Goal: Task Accomplishment & Management: Complete application form

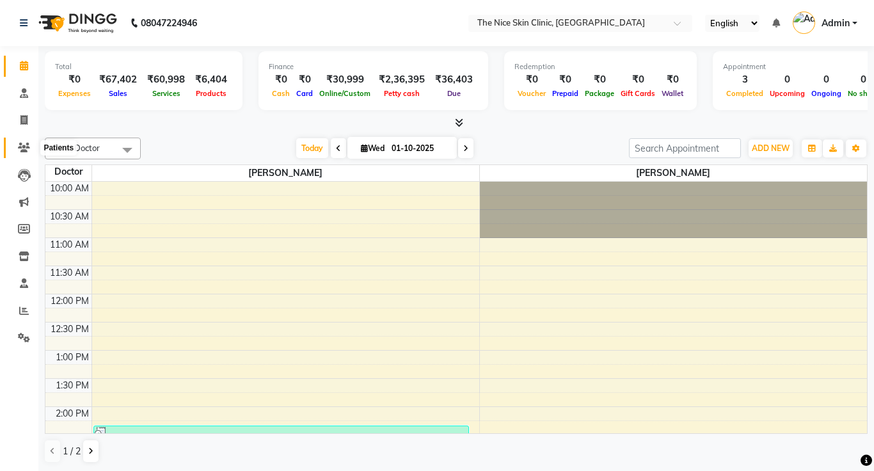
click at [24, 152] on span at bounding box center [24, 148] width 22 height 15
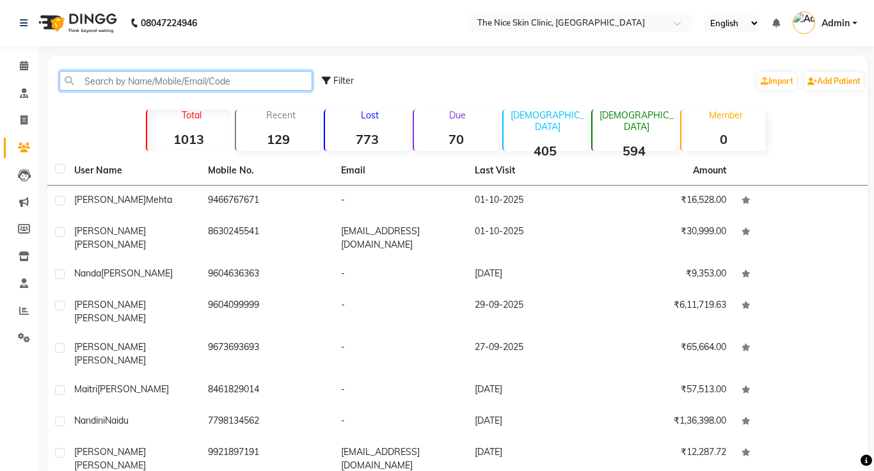
click at [162, 87] on input "text" at bounding box center [186, 81] width 253 height 20
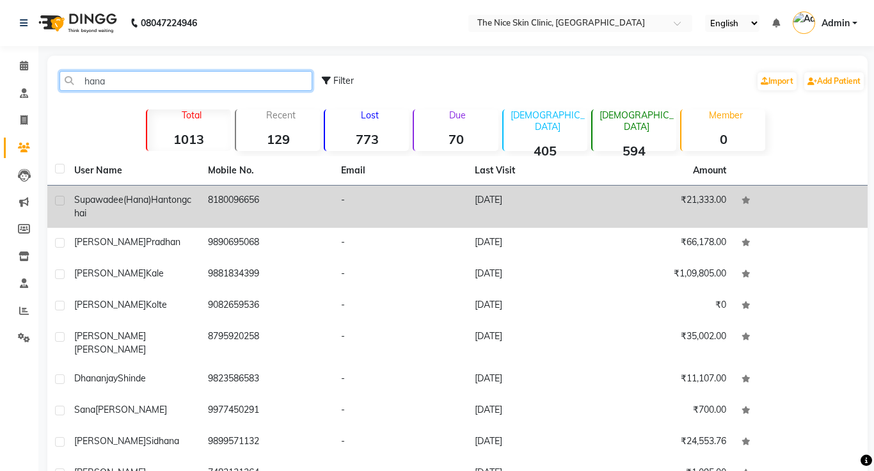
type input "hana"
click at [131, 203] on span "Supawadee(Hana)" at bounding box center [112, 200] width 77 height 12
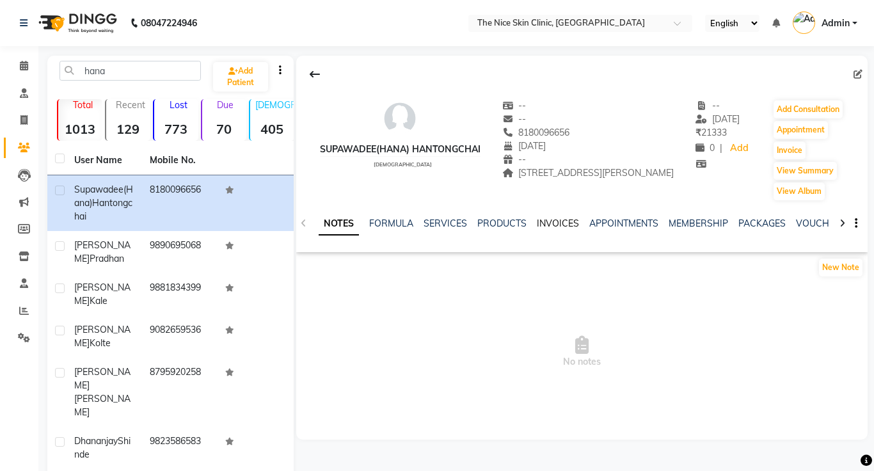
click at [549, 223] on link "INVOICES" at bounding box center [558, 224] width 42 height 12
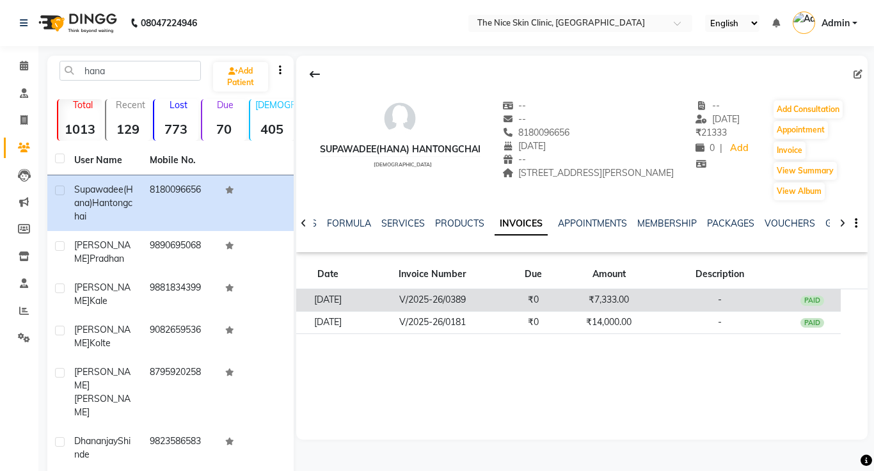
click at [465, 296] on td "V/2025-26/0389" at bounding box center [432, 300] width 145 height 22
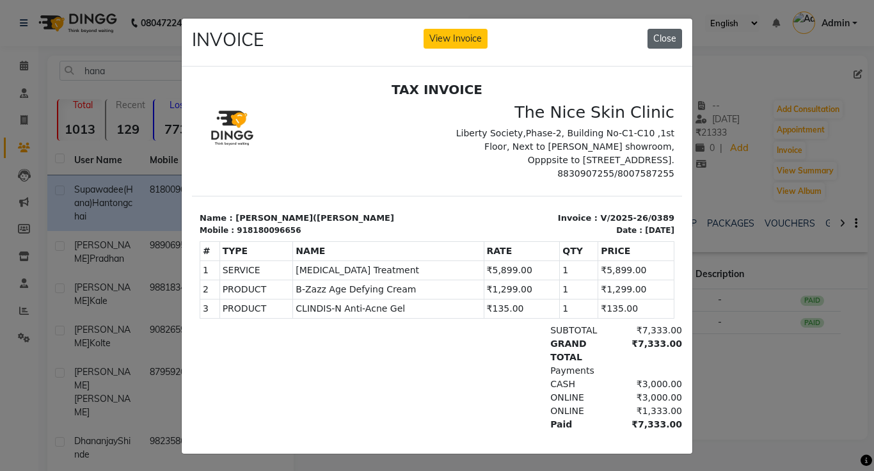
click at [671, 44] on button "Close" at bounding box center [665, 39] width 35 height 20
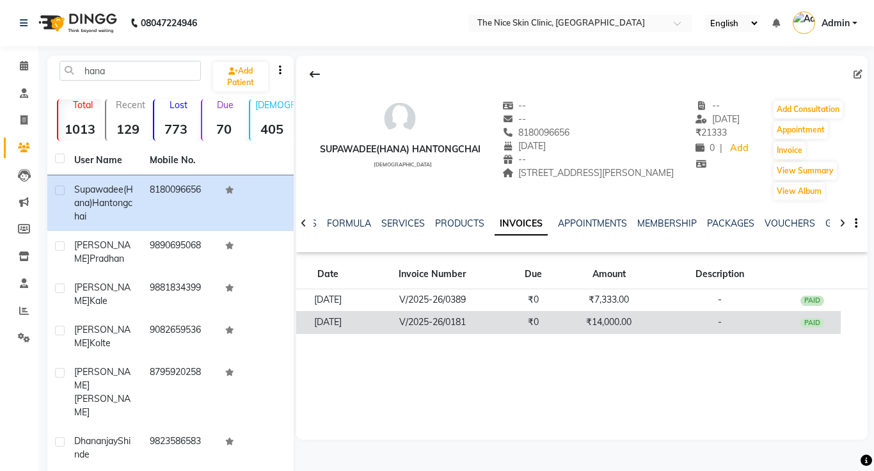
click at [477, 325] on td "V/2025-26/0181" at bounding box center [432, 322] width 145 height 22
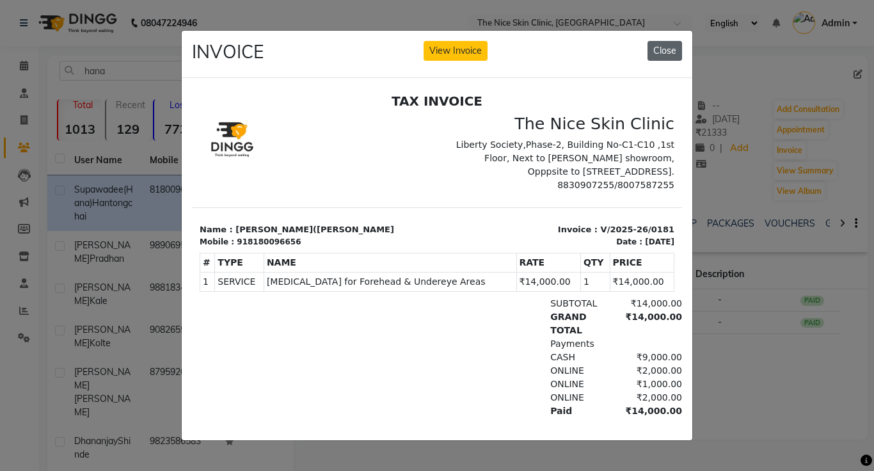
click at [677, 54] on button "Close" at bounding box center [665, 51] width 35 height 20
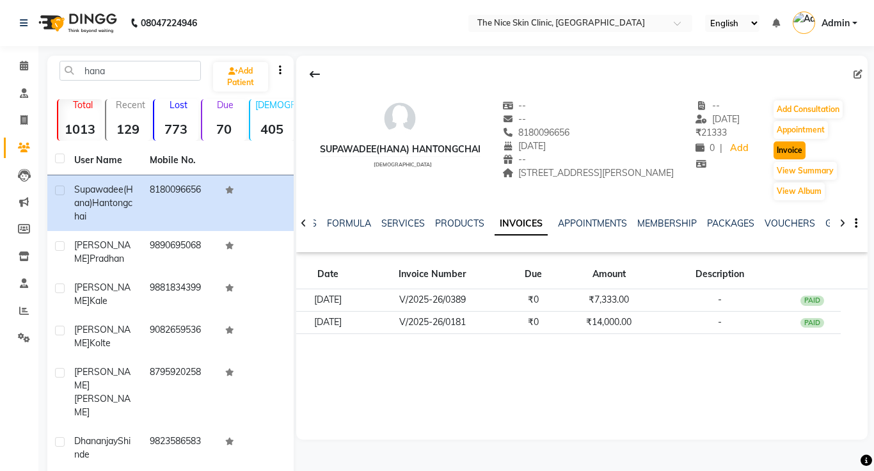
click at [799, 150] on button "Invoice" at bounding box center [790, 150] width 32 height 18
select select "service"
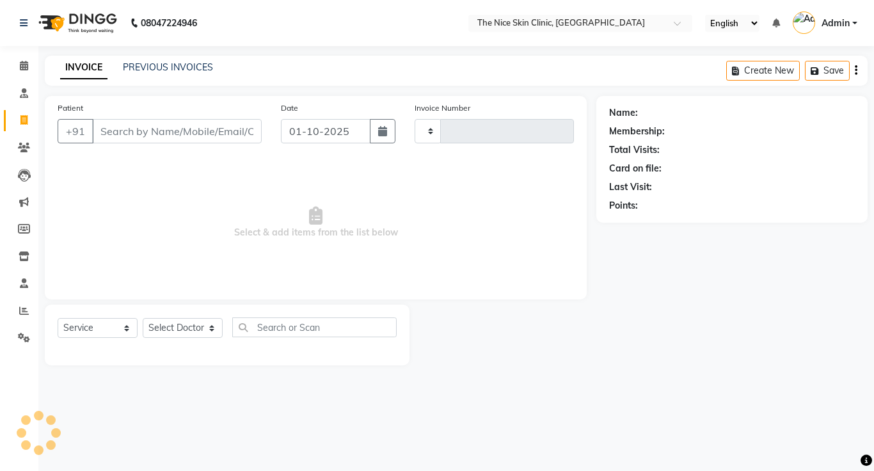
type input "0498"
select select "35"
type input "8180096656"
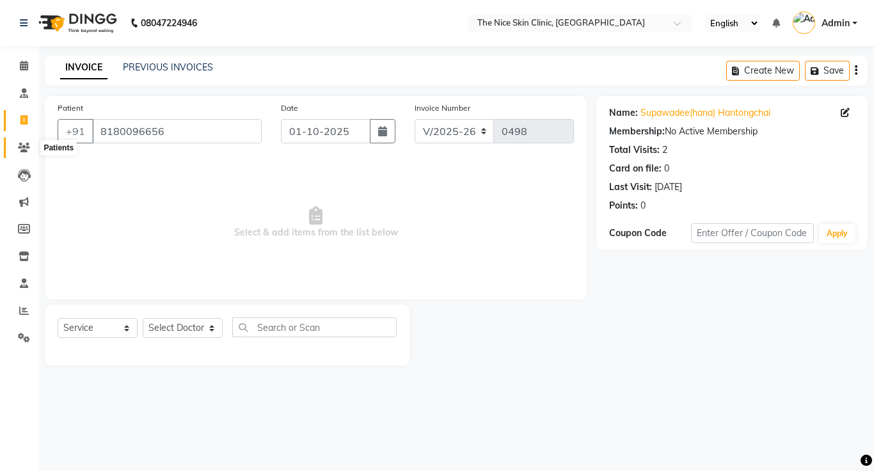
click at [26, 152] on icon at bounding box center [24, 148] width 12 height 10
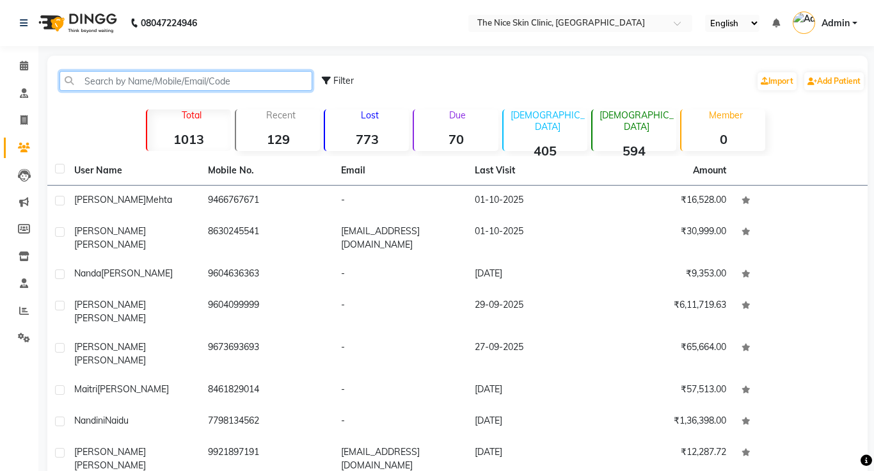
click at [202, 77] on input "text" at bounding box center [186, 81] width 253 height 20
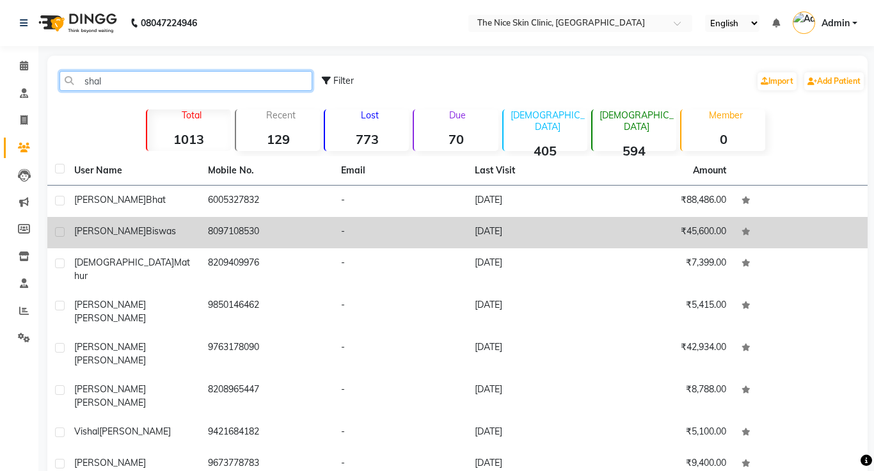
type input "shal"
click at [146, 230] on span "Biswas" at bounding box center [161, 231] width 30 height 12
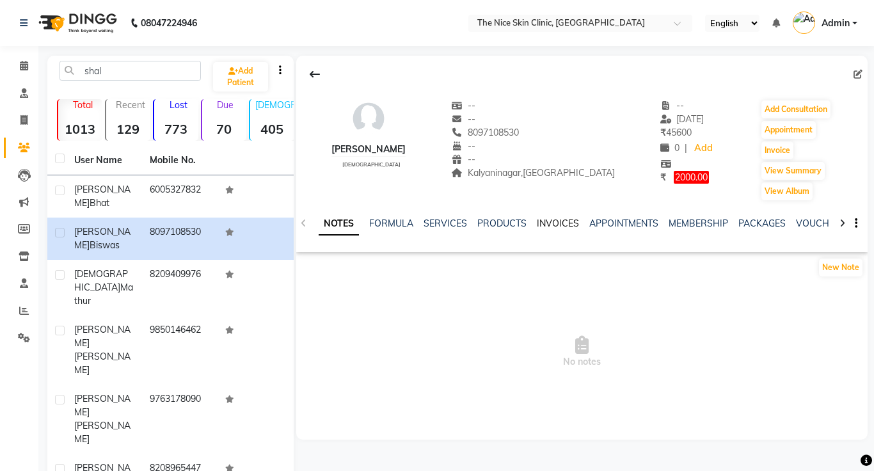
click at [560, 225] on link "INVOICES" at bounding box center [558, 224] width 42 height 12
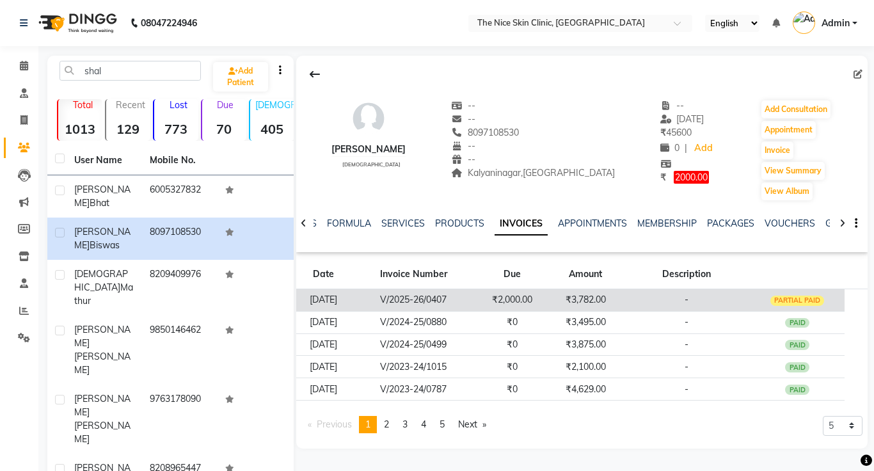
click at [506, 299] on td "₹2,000.00" at bounding box center [512, 300] width 73 height 22
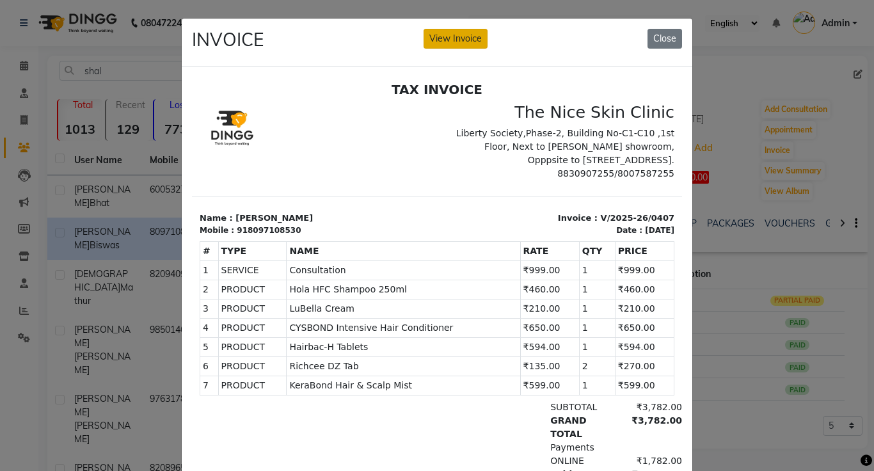
click at [449, 41] on button "View Invoice" at bounding box center [456, 39] width 64 height 20
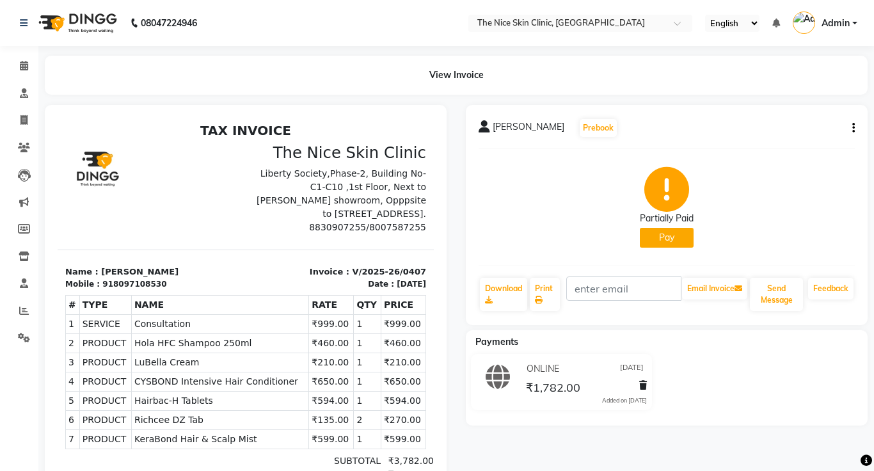
click at [687, 238] on button "Pay" at bounding box center [667, 238] width 54 height 20
select select "1"
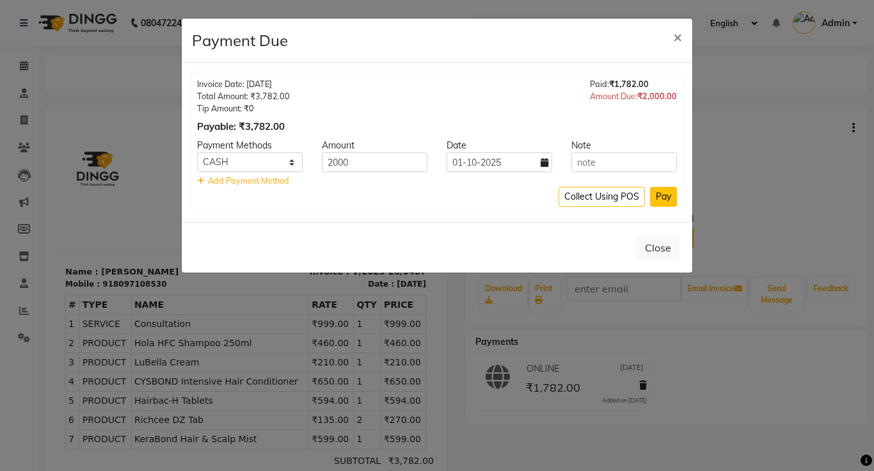
click at [661, 195] on button "Pay" at bounding box center [663, 197] width 27 height 20
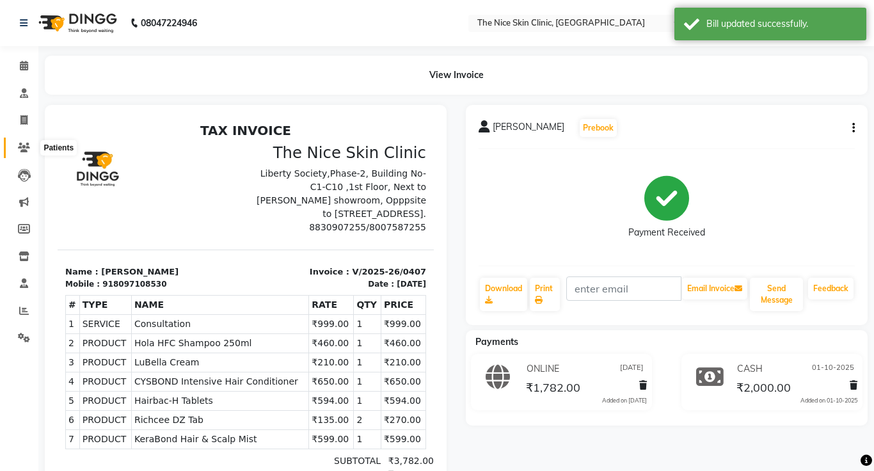
click at [28, 146] on icon at bounding box center [24, 148] width 12 height 10
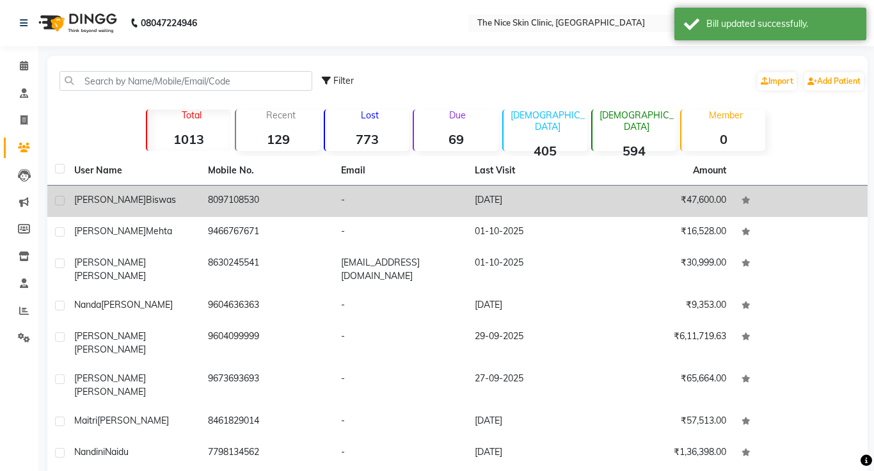
click at [148, 199] on div "[PERSON_NAME]" at bounding box center [133, 199] width 118 height 13
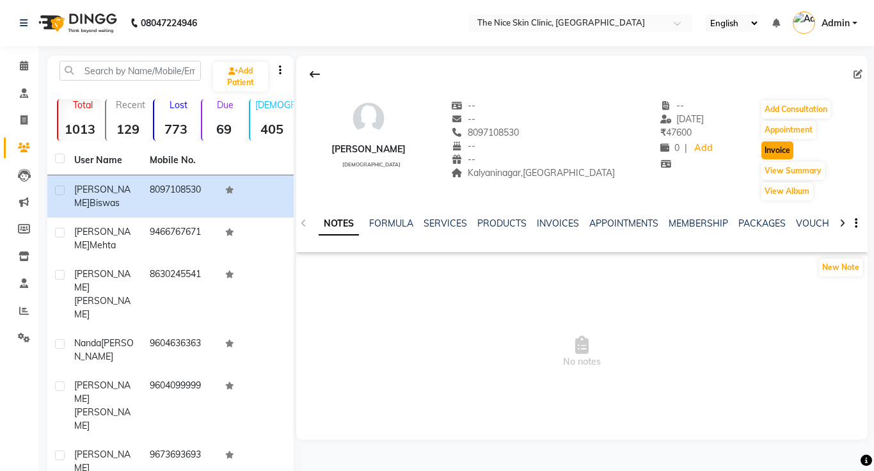
click at [771, 154] on button "Invoice" at bounding box center [778, 150] width 32 height 18
select select "service"
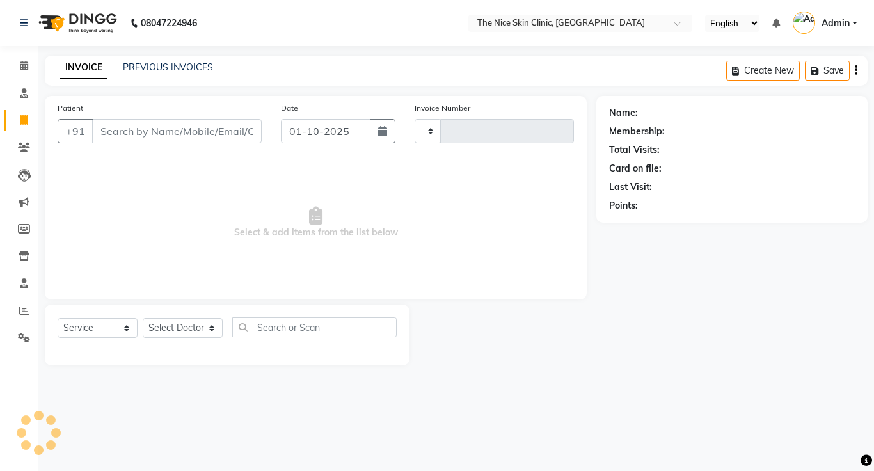
type input "0498"
select select "35"
click at [191, 328] on select "Select Doctor" at bounding box center [183, 328] width 80 height 20
type input "8097108530"
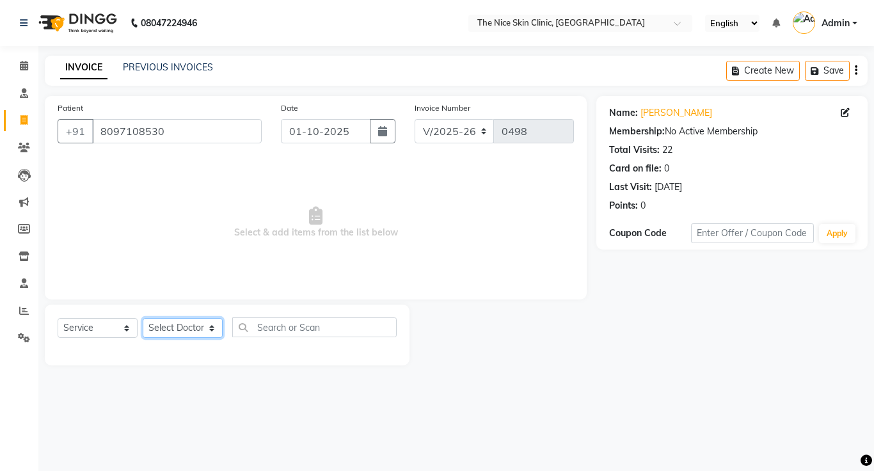
select select "1297"
click at [143, 318] on select "Select Doctor [PERSON_NAME] DR. [PERSON_NAME] [PERSON_NAME]" at bounding box center [183, 328] width 80 height 20
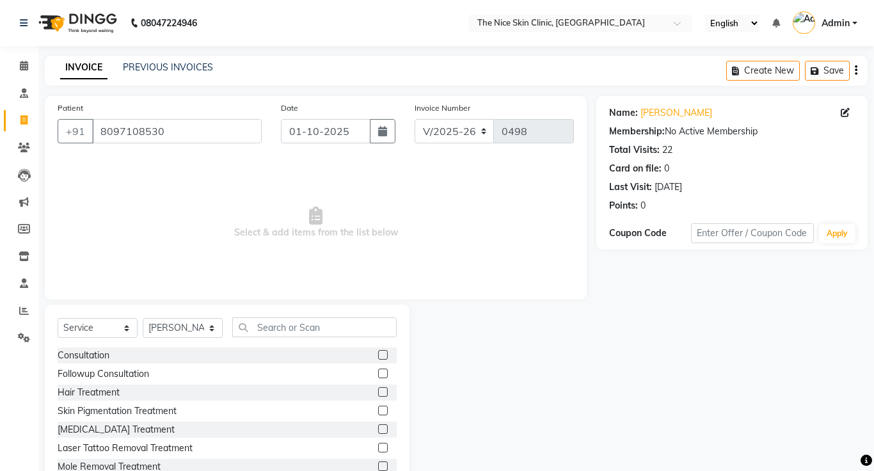
click at [383, 355] on label at bounding box center [383, 355] width 10 height 10
click at [383, 355] on input "checkbox" at bounding box center [382, 355] width 8 height 8
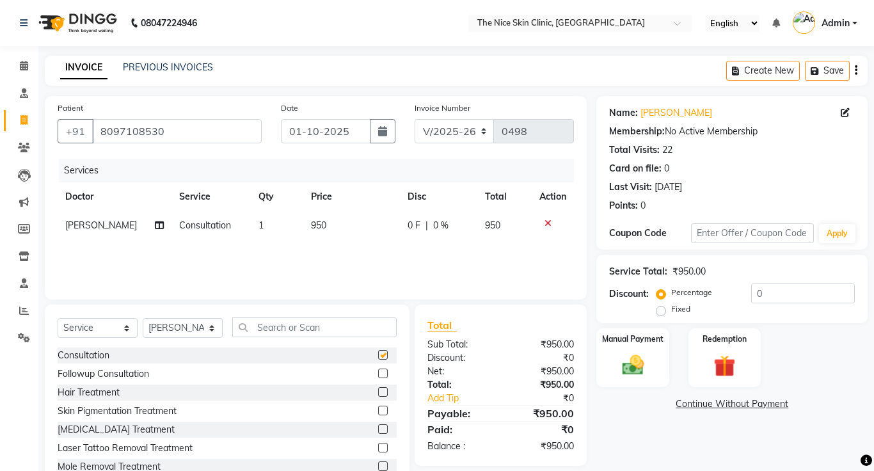
checkbox input "false"
click at [329, 228] on td "950" at bounding box center [351, 225] width 97 height 29
select select "1297"
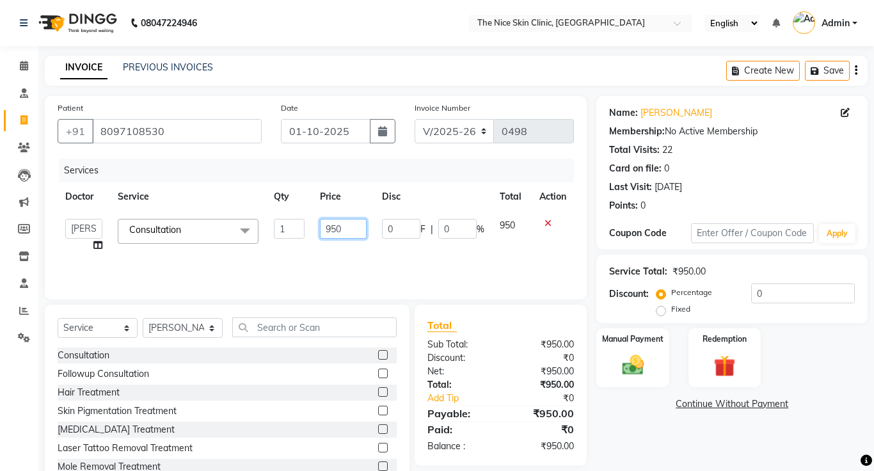
click at [346, 229] on input "950" at bounding box center [343, 229] width 46 height 20
type input "999"
click at [373, 275] on div "Services Doctor Service Qty Price Disc Total Action [PERSON_NAME] DR. [PERSON_N…" at bounding box center [316, 223] width 517 height 128
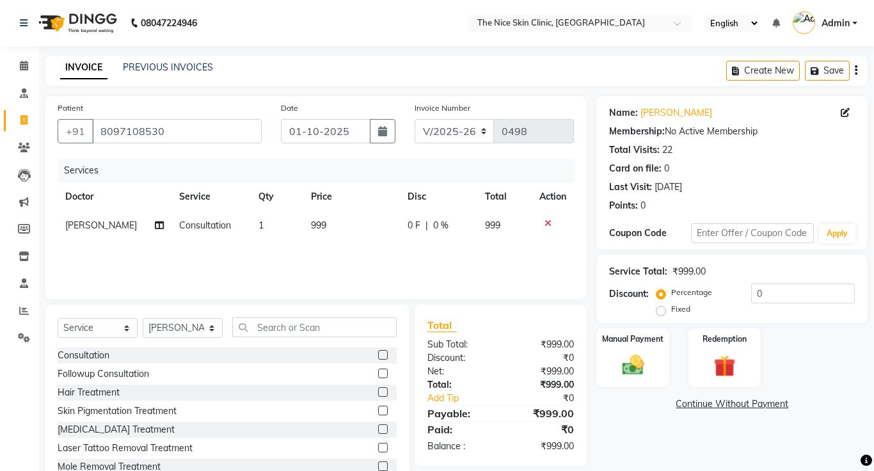
click at [719, 404] on link "Continue Without Payment" at bounding box center [732, 403] width 266 height 13
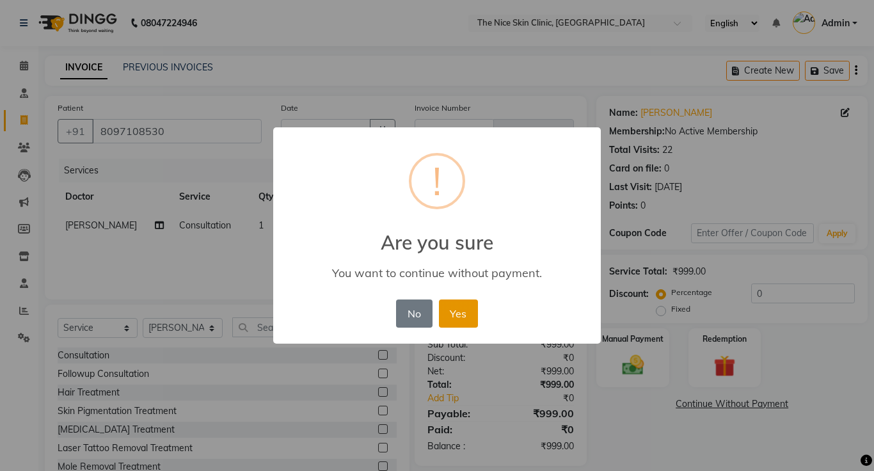
click at [459, 314] on button "Yes" at bounding box center [458, 314] width 39 height 28
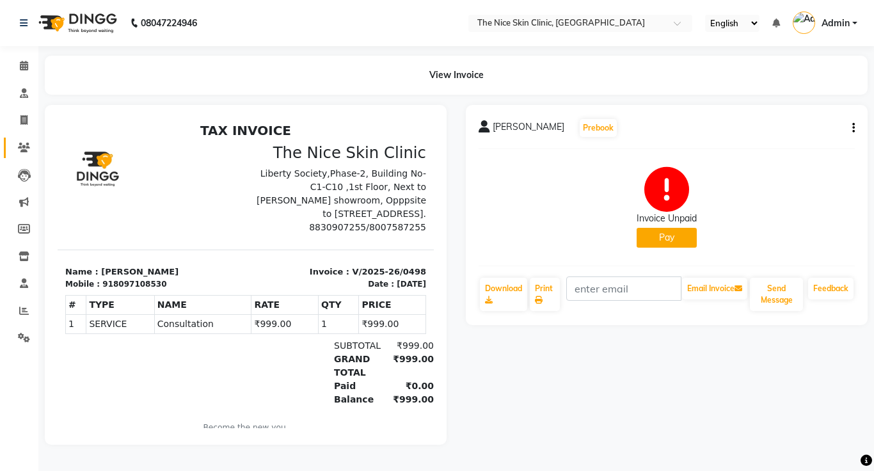
click at [25, 150] on icon at bounding box center [24, 148] width 12 height 10
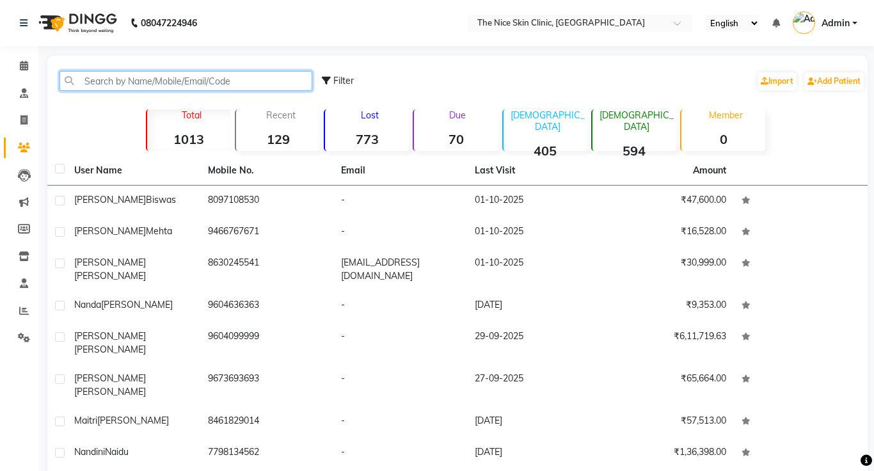
click at [190, 78] on input "text" at bounding box center [186, 81] width 253 height 20
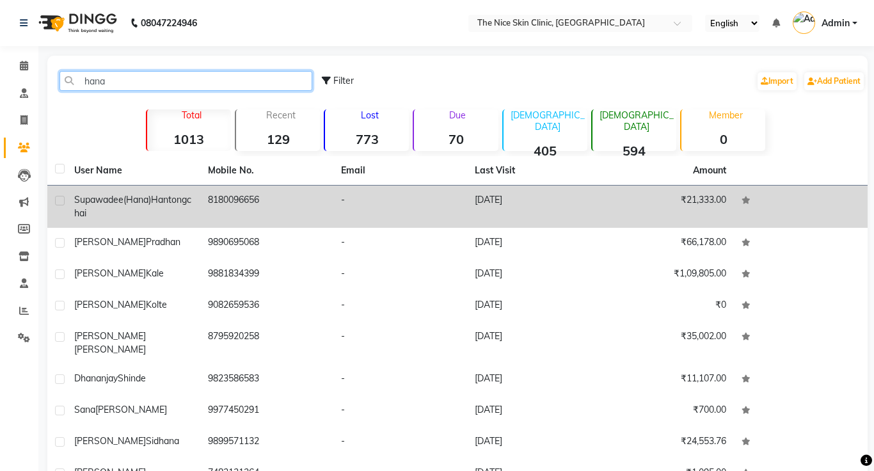
type input "hana"
click at [140, 204] on span "Supawadee(Hana)" at bounding box center [112, 200] width 77 height 12
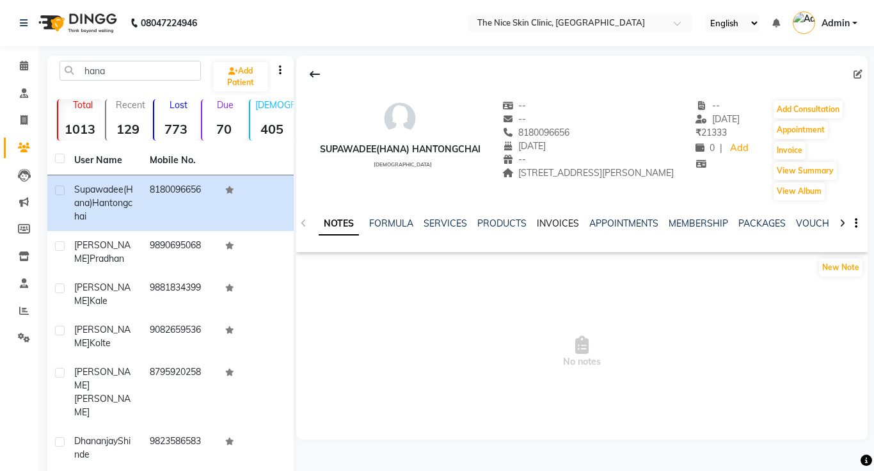
click at [549, 222] on link "INVOICES" at bounding box center [558, 224] width 42 height 12
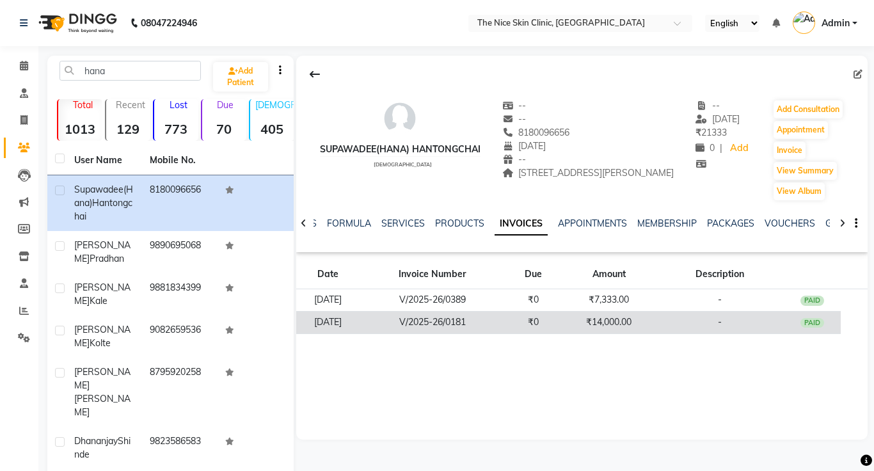
click at [467, 321] on td "V/2025-26/0181" at bounding box center [432, 322] width 145 height 22
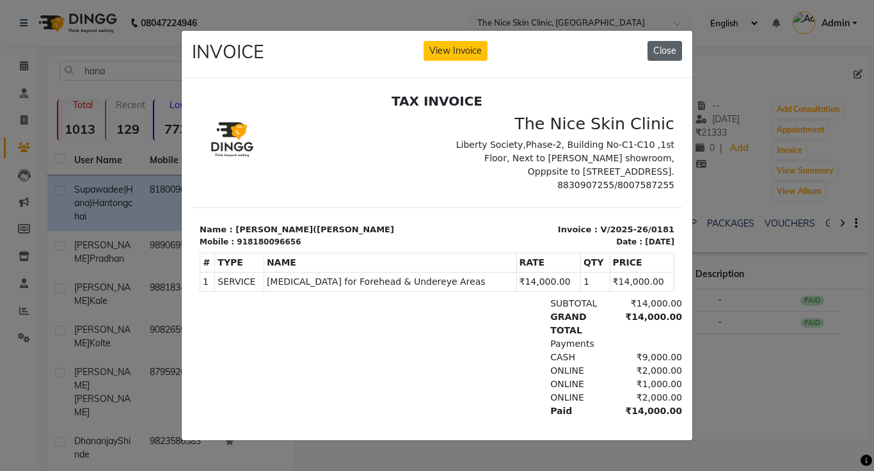
click at [662, 51] on button "Close" at bounding box center [665, 51] width 35 height 20
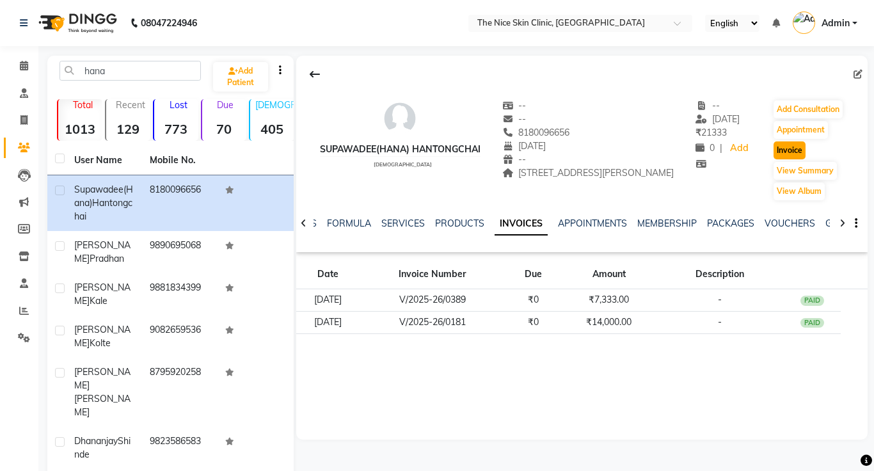
click at [789, 152] on button "Invoice" at bounding box center [790, 150] width 32 height 18
select select "service"
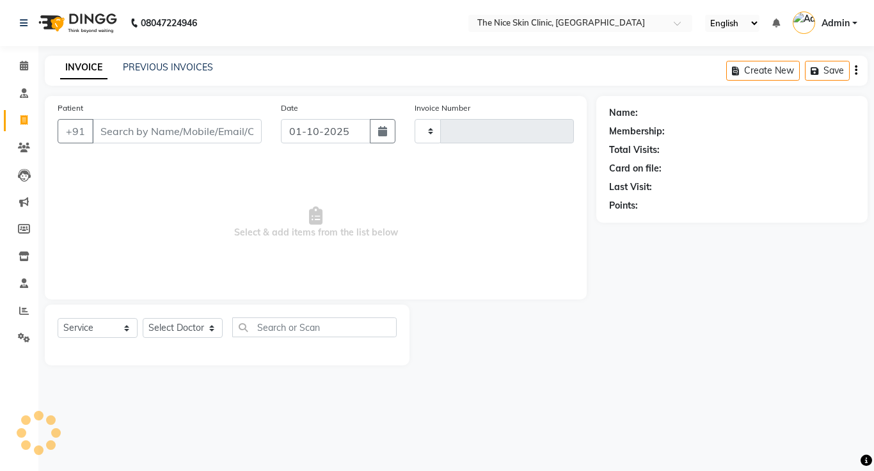
type input "0499"
select select "35"
type input "8180096656"
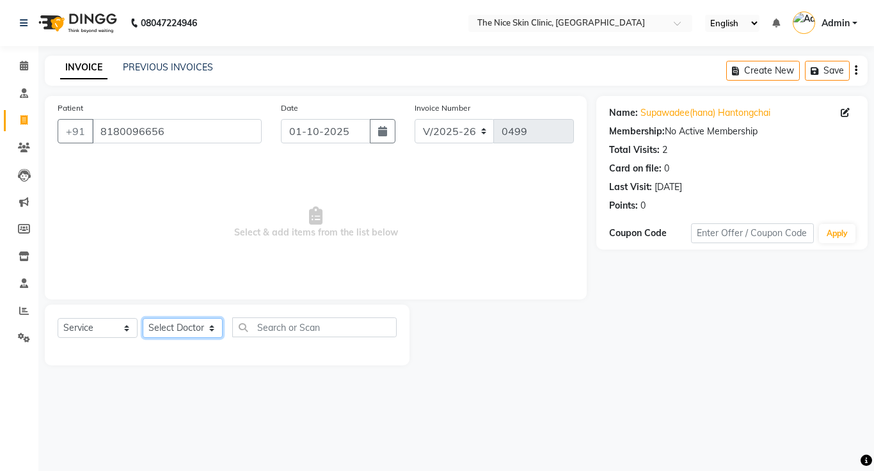
click at [191, 328] on select "Select Doctor [PERSON_NAME] DR. [PERSON_NAME] [PERSON_NAME]" at bounding box center [183, 328] width 80 height 20
select select "1297"
click at [143, 318] on select "Select Doctor [PERSON_NAME] DR. [PERSON_NAME] [PERSON_NAME]" at bounding box center [183, 328] width 80 height 20
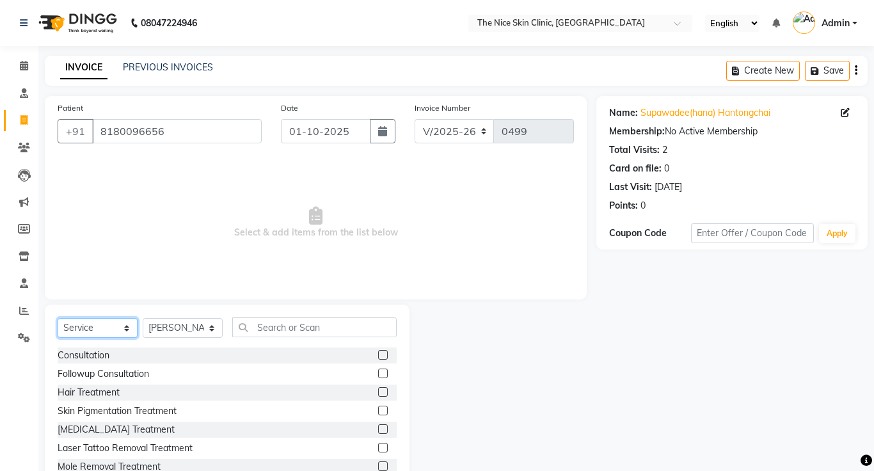
click at [99, 330] on select "Select Service Product Membership Package Voucher Prepaid Gift Card" at bounding box center [98, 328] width 80 height 20
click at [58, 318] on select "Select Service Product Membership Package Voucher Prepaid Gift Card" at bounding box center [98, 328] width 80 height 20
click at [304, 325] on input "text" at bounding box center [314, 327] width 164 height 20
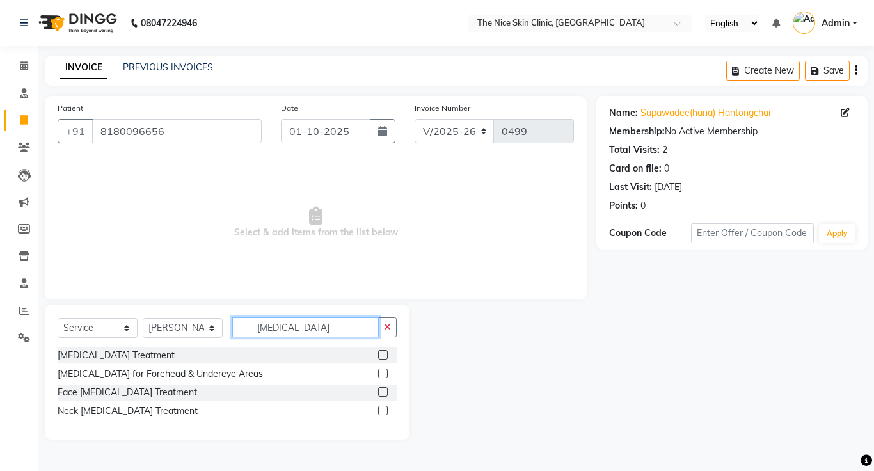
type input "[MEDICAL_DATA]"
click at [385, 355] on label at bounding box center [383, 355] width 10 height 10
click at [385, 355] on input "checkbox" at bounding box center [382, 355] width 8 height 8
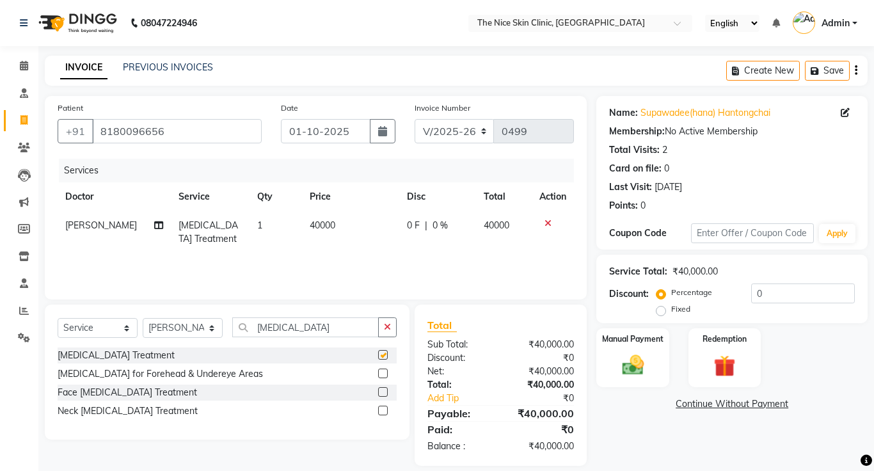
checkbox input "false"
click at [336, 227] on td "40000" at bounding box center [350, 232] width 97 height 42
select select "1297"
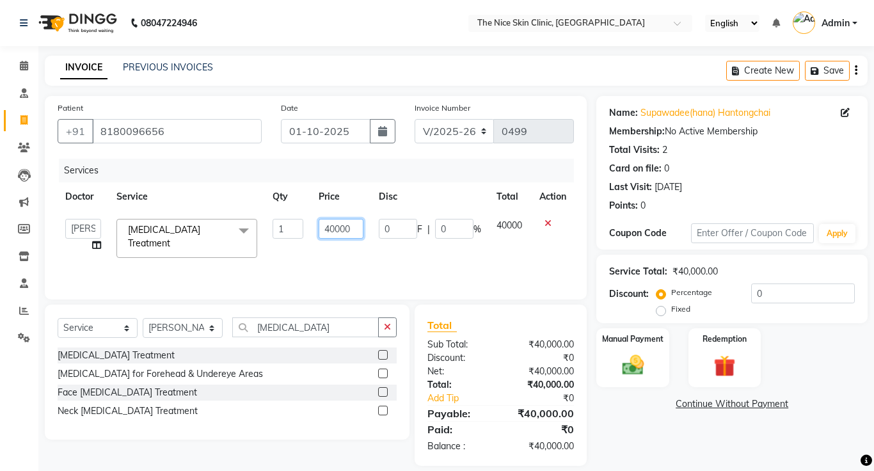
click at [359, 230] on input "40000" at bounding box center [341, 229] width 45 height 20
type input "4"
type input "14000"
click at [487, 275] on div "Services Doctor Service Qty Price Disc Total Action [PERSON_NAME] DR. [PERSON_N…" at bounding box center [316, 223] width 517 height 128
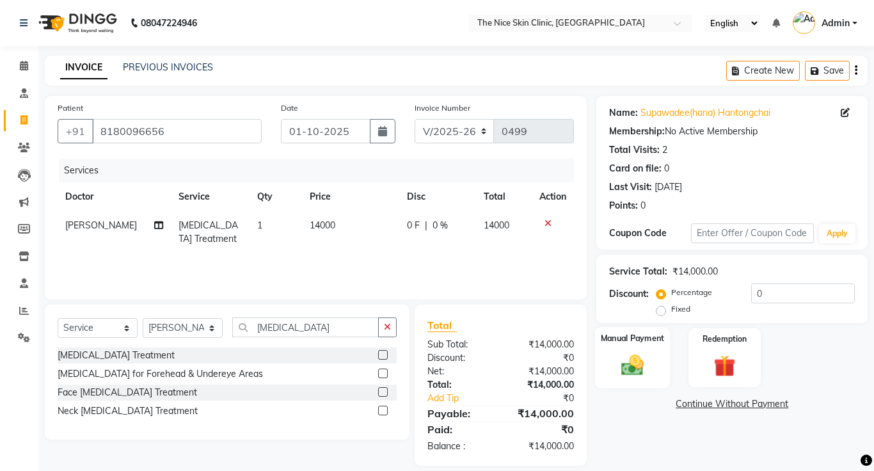
click at [636, 369] on img at bounding box center [632, 365] width 36 height 26
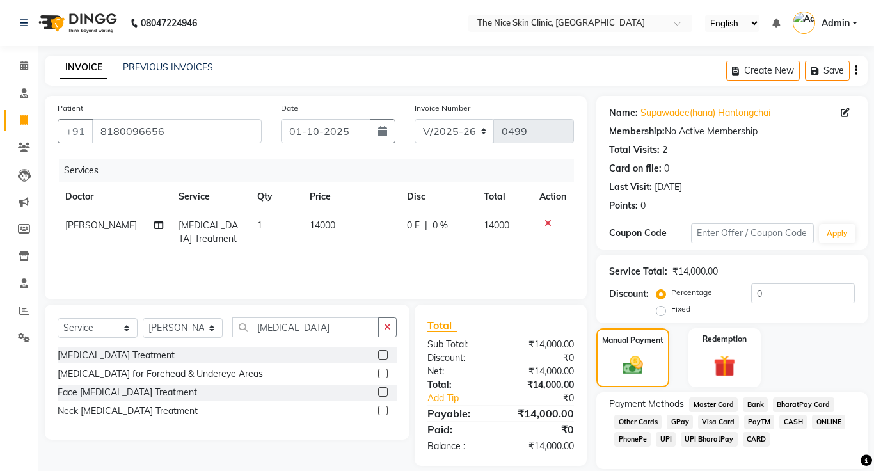
click at [788, 422] on span "CASH" at bounding box center [794, 422] width 28 height 15
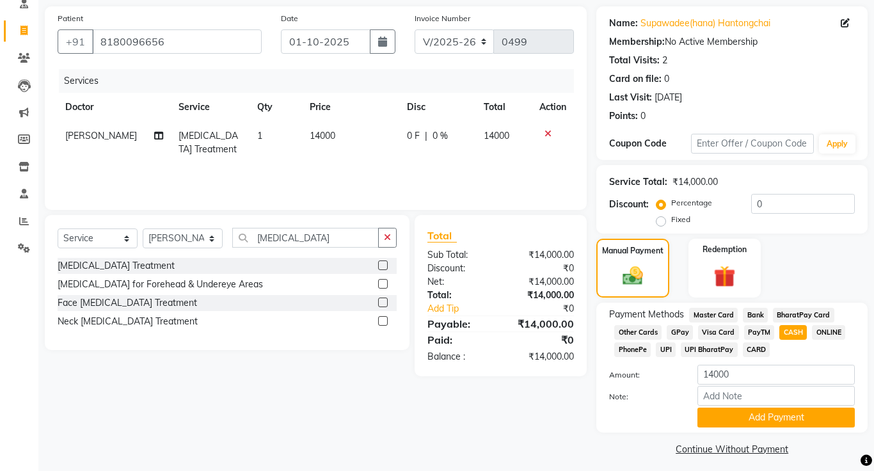
scroll to position [97, 0]
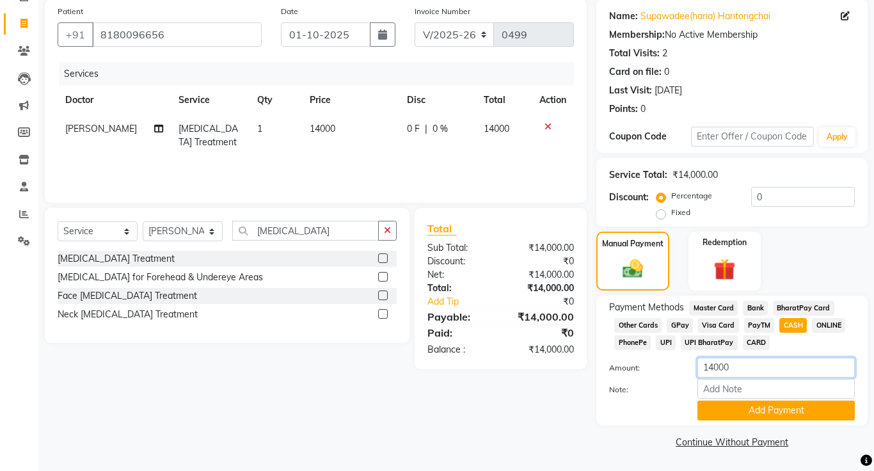
click at [761, 367] on input "14000" at bounding box center [776, 368] width 157 height 20
type input "1"
type input "5000"
click at [815, 392] on input "Note:" at bounding box center [776, 389] width 157 height 20
type input "CASH PAYMENT AT CLINIC"
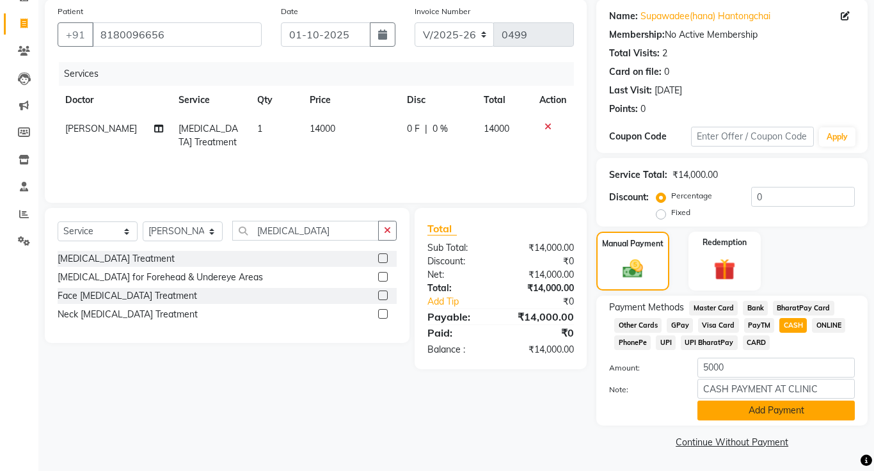
click at [838, 406] on button "Add Payment" at bounding box center [776, 411] width 157 height 20
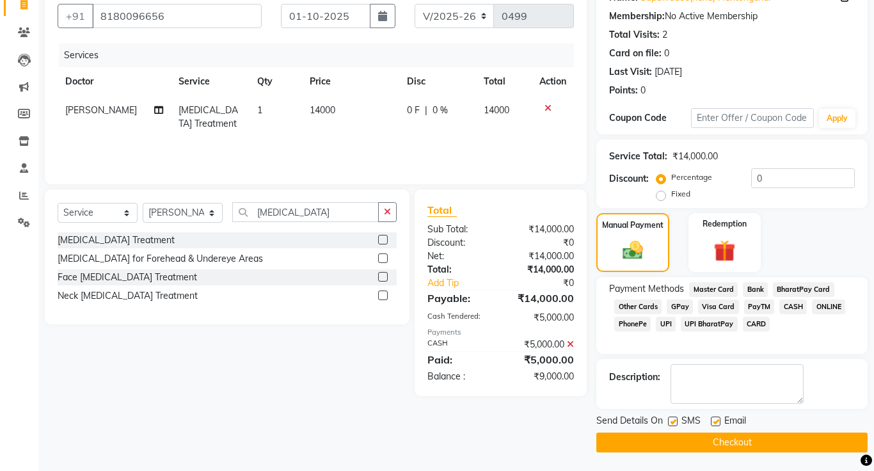
scroll to position [115, 0]
click at [676, 422] on label at bounding box center [673, 422] width 10 height 10
click at [676, 422] on input "checkbox" at bounding box center [672, 423] width 8 height 8
checkbox input "false"
click at [716, 421] on label at bounding box center [716, 422] width 10 height 10
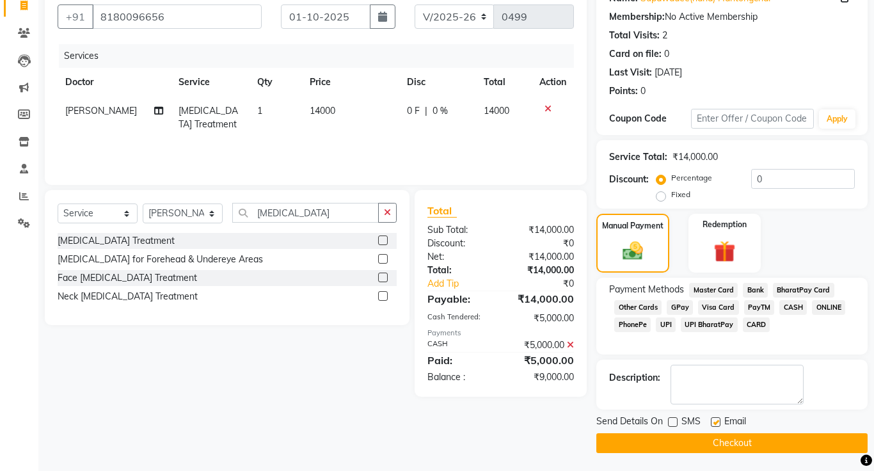
click at [716, 421] on input "checkbox" at bounding box center [715, 423] width 8 height 8
checkbox input "false"
click at [718, 445] on button "Checkout" at bounding box center [732, 443] width 271 height 20
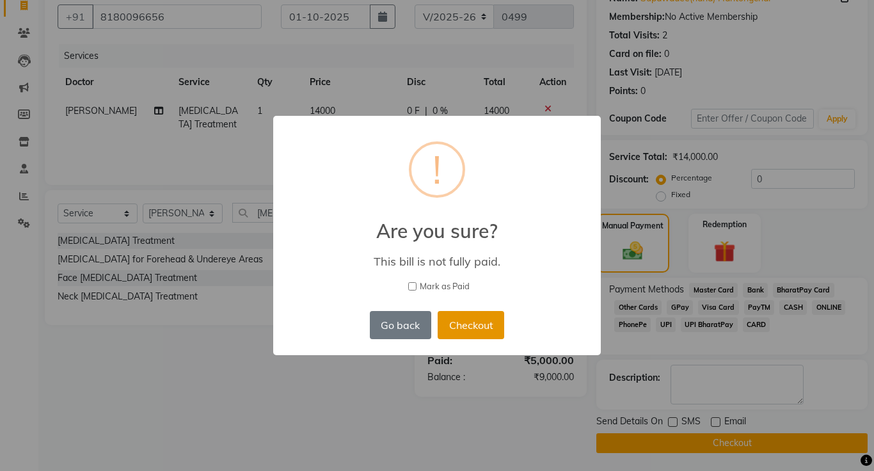
click at [470, 324] on button "Checkout" at bounding box center [471, 325] width 67 height 28
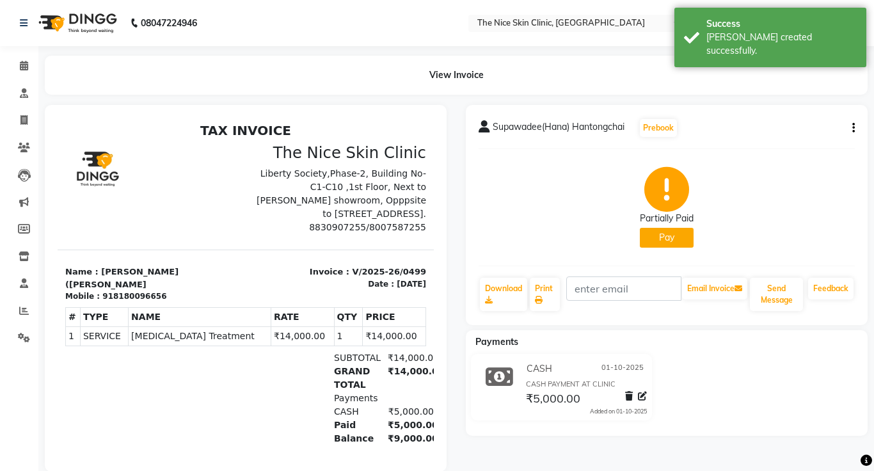
scroll to position [20, 0]
